Goal: Find contact information

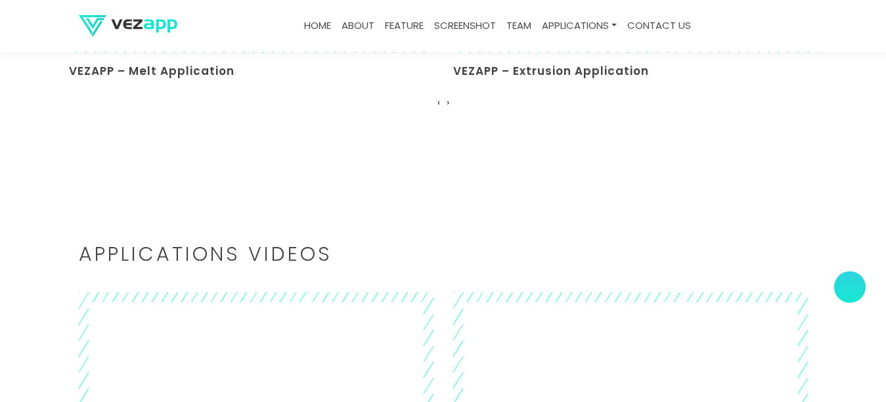
scroll to position [3482, 0]
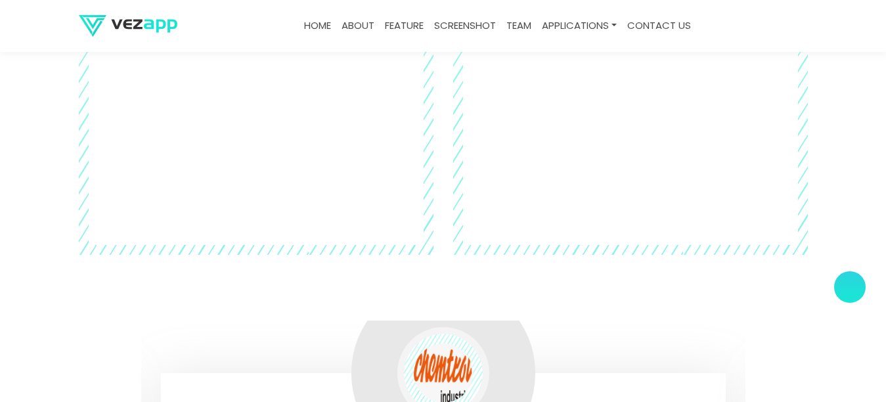
click at [676, 27] on link "contact us" at bounding box center [659, 26] width 74 height 26
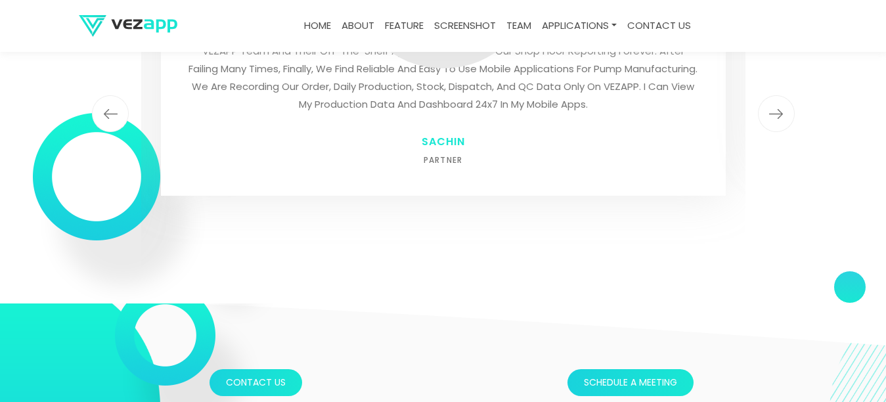
scroll to position [3794, 0]
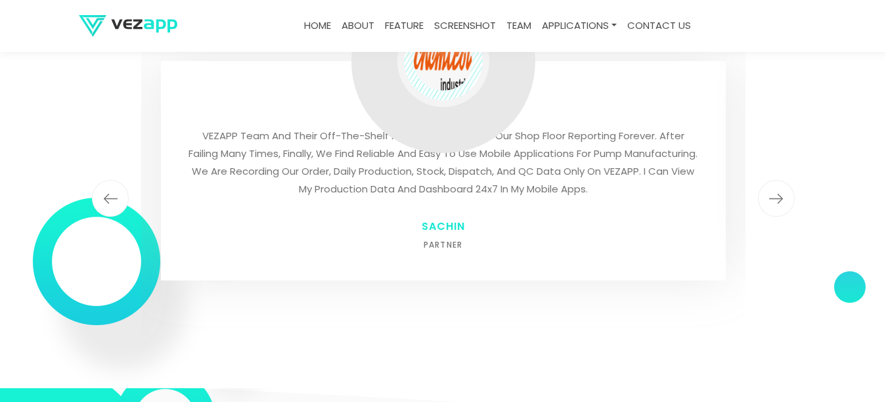
click at [356, 25] on link "about" at bounding box center [357, 26] width 43 height 26
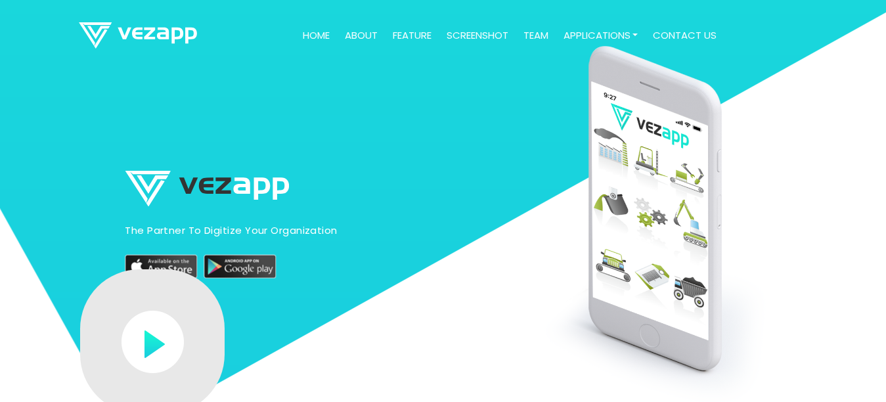
click at [682, 37] on link "contact us" at bounding box center [685, 36] width 74 height 26
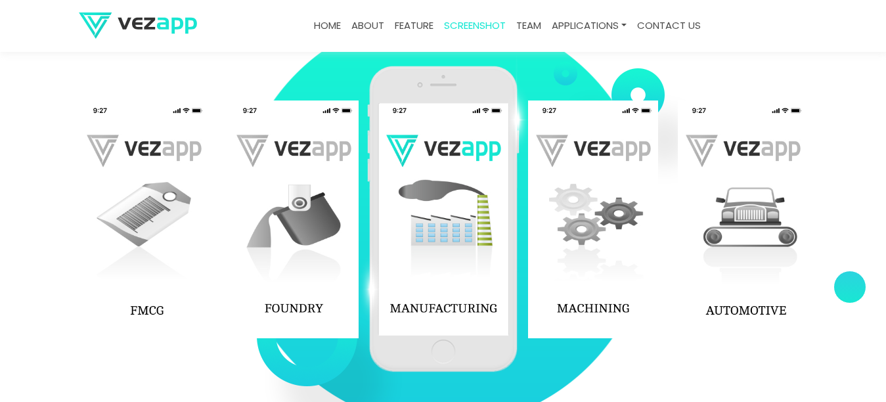
scroll to position [1314, 0]
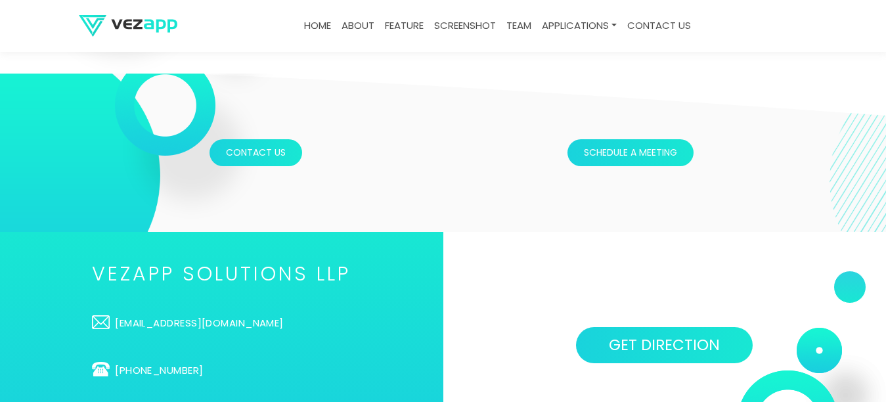
scroll to position [4204, 0]
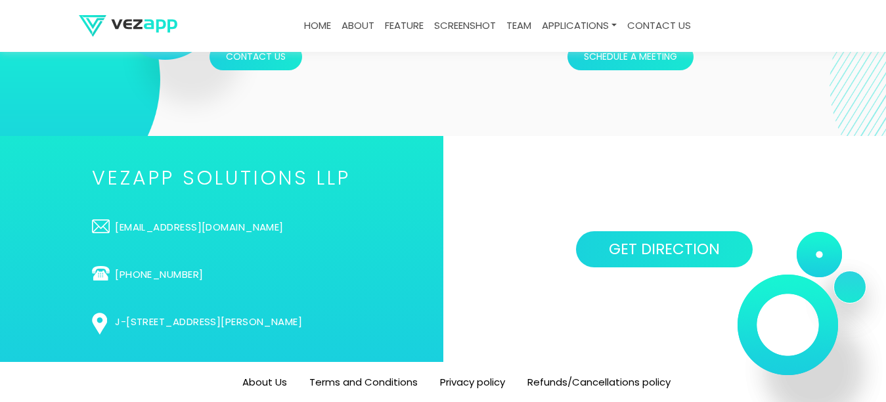
drag, startPoint x: 436, startPoint y: 318, endPoint x: 35, endPoint y: 321, distance: 400.1
click at [35, 321] on div "VEZAPP SOLUTIONS LLP [EMAIL_ADDRESS][DOMAIN_NAME] [PHONE_NUMBER] [STREET_ADDRES…" at bounding box center [221, 249] width 443 height 226
copy link "J-[STREET_ADDRESS][PERSON_NAME]"
click at [127, 267] on link "[PHONE_NUMBER]" at bounding box center [221, 274] width 259 height 14
click at [463, 254] on div "GET DIRECTION" at bounding box center [664, 249] width 443 height 226
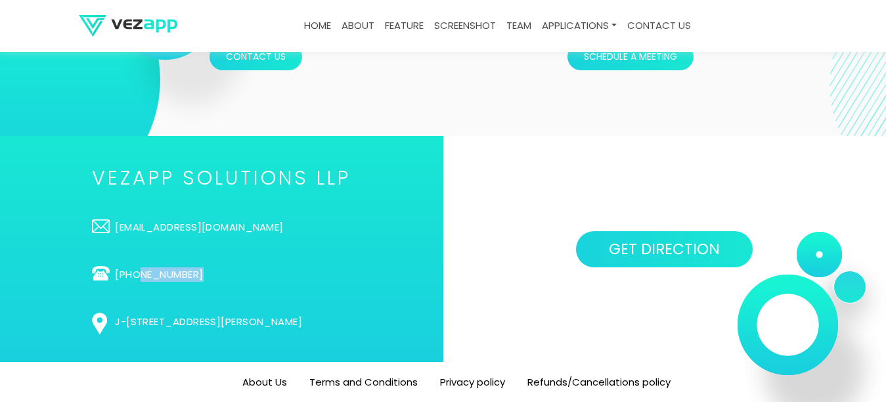
drag, startPoint x: 127, startPoint y: 261, endPoint x: 58, endPoint y: 271, distance: 69.7
click at [92, 273] on ul "VEZAPP SOLUTIONS LLP [EMAIL_ADDRESS][DOMAIN_NAME] [PHONE_NUMBER] [STREET_ADDRES…" at bounding box center [221, 249] width 259 height 160
copy link "9824247774"
click at [511, 227] on div "GET DIRECTION" at bounding box center [664, 249] width 443 height 226
drag, startPoint x: 135, startPoint y: 215, endPoint x: 30, endPoint y: 226, distance: 106.3
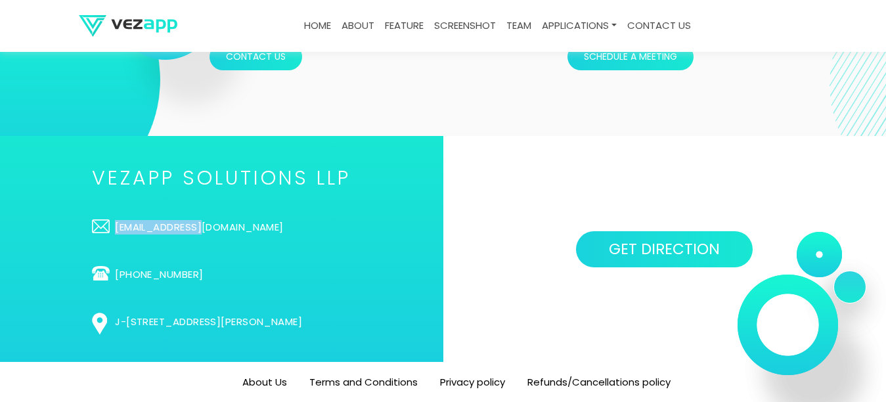
click at [92, 226] on ul "VEZAPP SOLUTIONS LLP [EMAIL_ADDRESS][DOMAIN_NAME] [PHONE_NUMBER] [STREET_ADDRES…" at bounding box center [221, 249] width 259 height 160
copy link "[EMAIL_ADDRESS][DOMAIN_NAME]"
